Goal: Transaction & Acquisition: Subscribe to service/newsletter

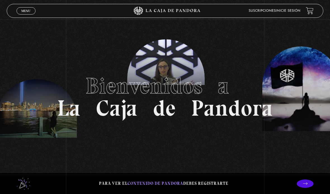
click at [32, 14] on link "Menu Cerrar" at bounding box center [25, 10] width 19 height 7
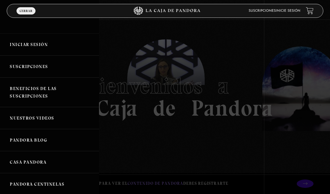
click at [33, 47] on link "Iniciar Sesión" at bounding box center [49, 45] width 99 height 22
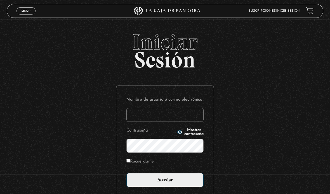
type input "HeiToLo"
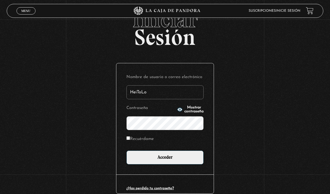
scroll to position [24, 0]
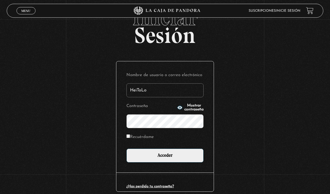
click at [167, 159] on input "Acceder" at bounding box center [164, 156] width 77 height 14
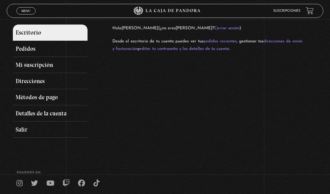
scroll to position [56, 0]
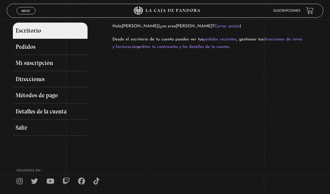
click at [56, 51] on link "Pedidos" at bounding box center [50, 47] width 74 height 16
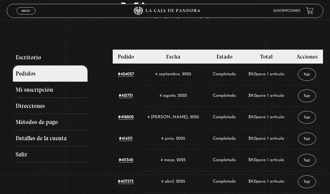
scroll to position [30, 0]
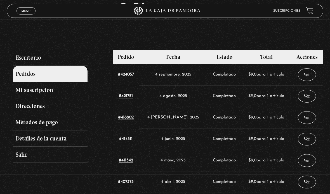
click at [52, 128] on link "Métodos de pago" at bounding box center [50, 122] width 74 height 16
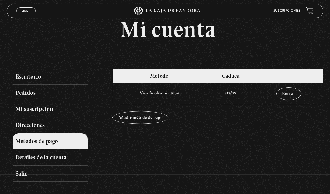
scroll to position [3, 0]
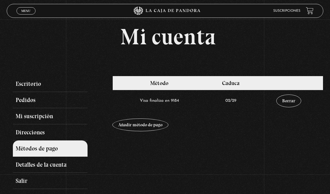
click at [149, 132] on link "Añadir método de pago" at bounding box center [140, 125] width 56 height 13
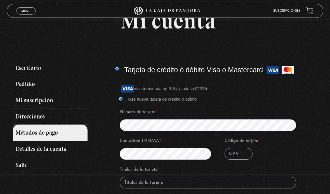
scroll to position [21, 0]
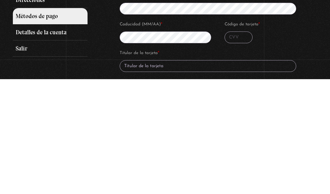
click at [236, 147] on input "Código de tarjeta *" at bounding box center [238, 153] width 28 height 12
type input "958"
click at [187, 175] on input "Titular de la tarjeta *" at bounding box center [208, 181] width 176 height 12
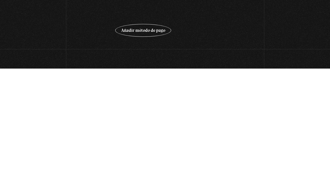
type input "[PERSON_NAME]"
click at [145, 150] on button "Añadir método de pago" at bounding box center [143, 156] width 56 height 13
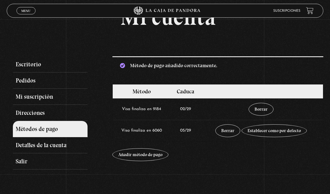
scroll to position [23, 0]
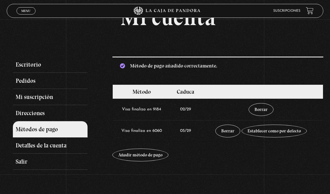
click at [281, 136] on link "Establecer como por defecto" at bounding box center [273, 131] width 65 height 13
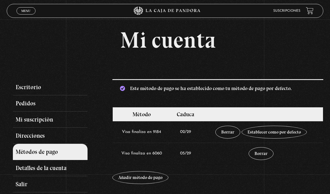
click at [290, 158] on td "Borrar" at bounding box center [261, 154] width 122 height 22
click at [285, 134] on link "Establecer como por defecto" at bounding box center [273, 132] width 65 height 13
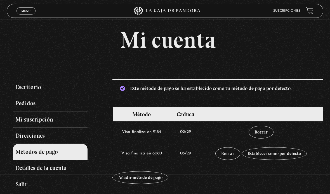
click at [259, 138] on link "Borrar" at bounding box center [260, 132] width 25 height 13
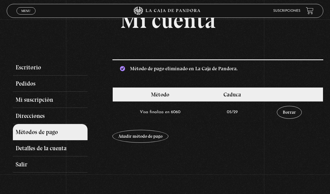
scroll to position [14, 0]
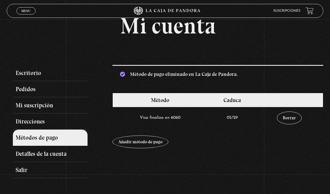
click at [31, 108] on link "Mi suscripción" at bounding box center [50, 105] width 74 height 16
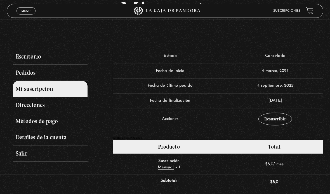
scroll to position [29, 0]
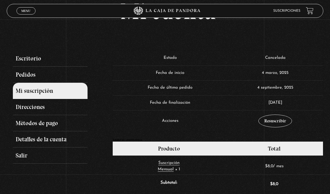
click at [274, 122] on link "Resuscribir" at bounding box center [275, 121] width 34 height 13
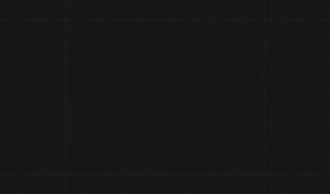
select select "CR-SJ"
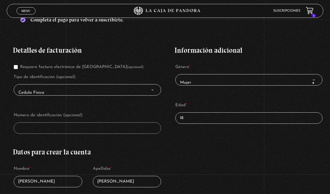
scroll to position [96, 0]
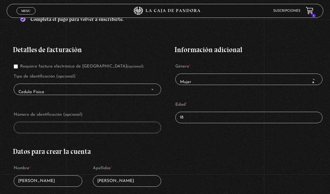
click at [106, 95] on span "Cedula Fisica" at bounding box center [87, 92] width 142 height 12
click at [151, 89] on span "Finalizar compra" at bounding box center [152, 89] width 6 height 7
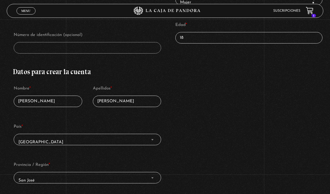
click at [187, 40] on input "18" at bounding box center [248, 37] width 147 height 11
type input "1"
type input "41"
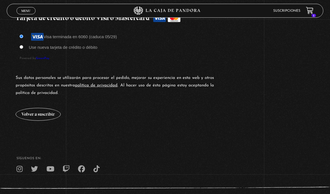
scroll to position [557, 0]
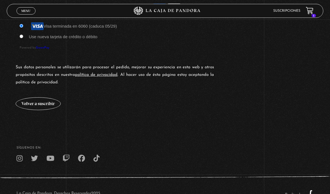
click at [41, 110] on button "Volver a suscribir" at bounding box center [38, 103] width 45 height 13
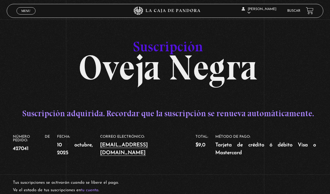
click at [28, 13] on span "Menu" at bounding box center [25, 10] width 9 height 3
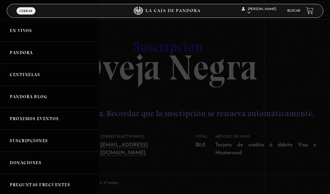
click at [59, 80] on link "Centinelas" at bounding box center [49, 75] width 99 height 22
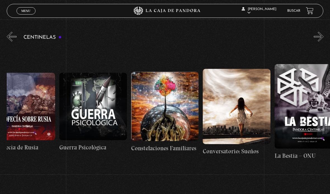
scroll to position [0, 5187]
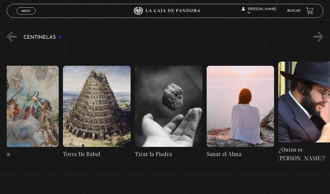
click at [296, 4] on div "[PERSON_NAME] En vivos Pandora Centinelas Mi cuenta Salir [GEOGRAPHIC_DATA]" at bounding box center [263, 11] width 99 height 17
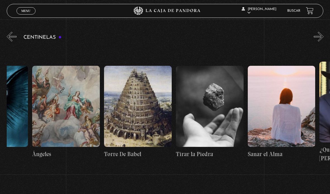
scroll to position [0, 7646]
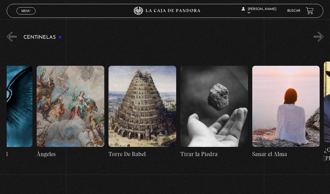
click at [298, 12] on link "Buscar" at bounding box center [293, 10] width 13 height 3
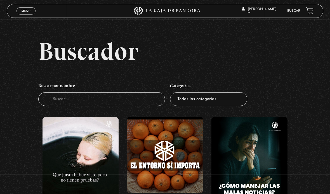
click at [94, 100] on input "Buscador" at bounding box center [101, 99] width 127 height 14
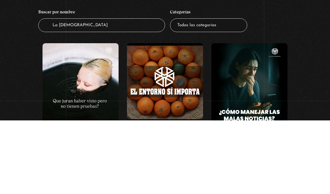
type input "La biblia"
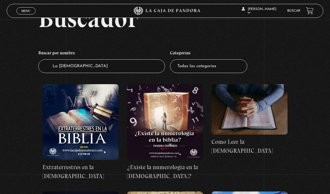
scroll to position [33, 0]
click at [249, 118] on figure at bounding box center [249, 110] width 76 height 51
